Goal: Navigation & Orientation: Find specific page/section

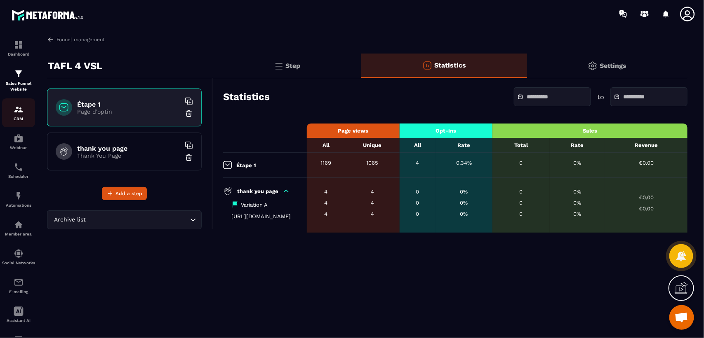
click at [21, 115] on div "CRM" at bounding box center [18, 113] width 33 height 16
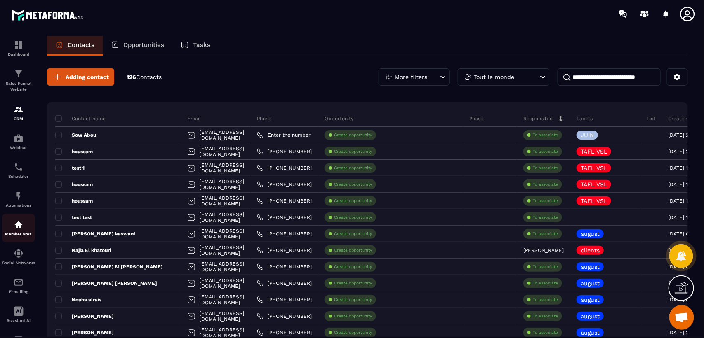
click at [16, 234] on p "Member area" at bounding box center [18, 234] width 33 height 5
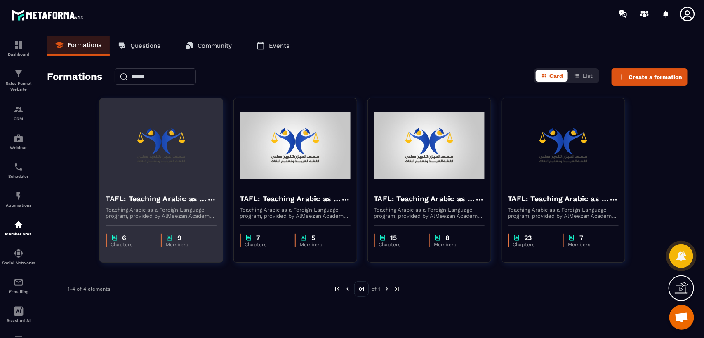
click at [195, 172] on img at bounding box center [161, 146] width 110 height 82
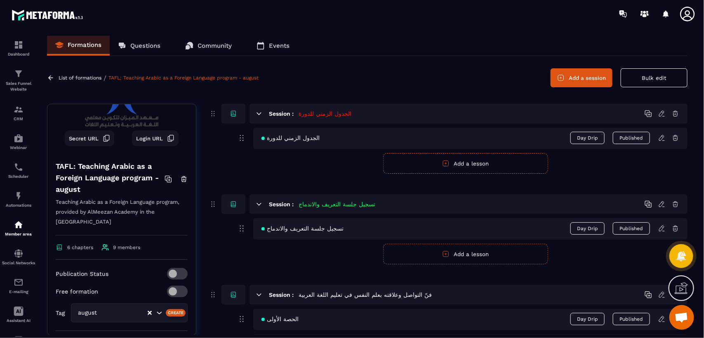
scroll to position [148, 0]
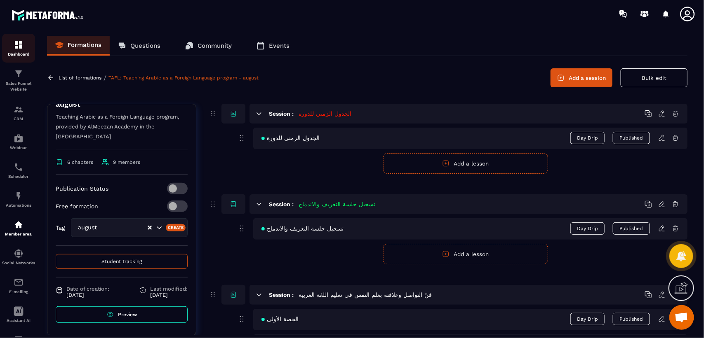
click at [21, 46] on img at bounding box center [19, 45] width 10 height 10
